Goal: Task Accomplishment & Management: Use online tool/utility

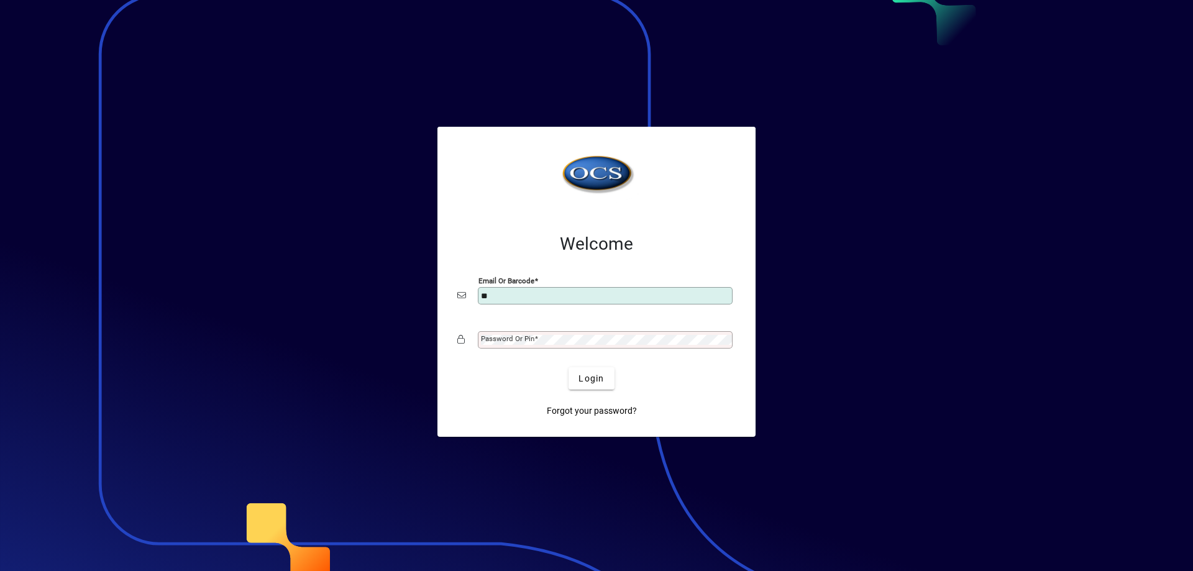
type input "**********"
click at [569, 367] on button "Login" at bounding box center [591, 378] width 45 height 22
